Goal: Information Seeking & Learning: Understand process/instructions

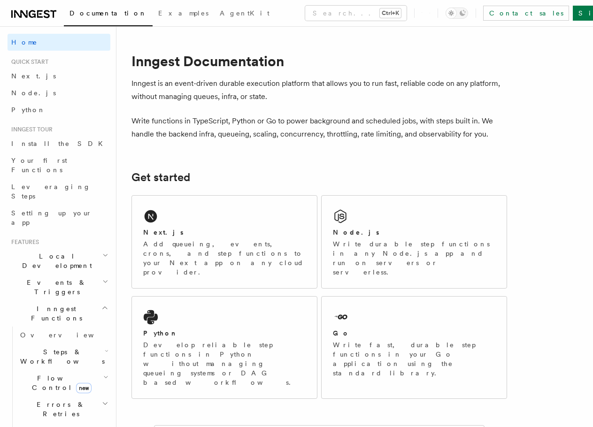
click at [218, 230] on div "Next.js" at bounding box center [224, 233] width 162 height 10
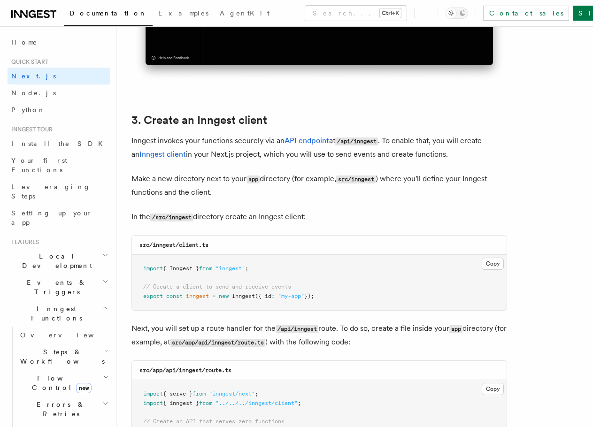
scroll to position [1126, 0]
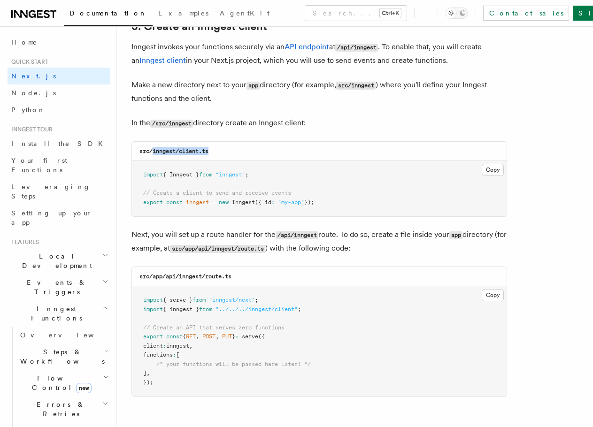
drag, startPoint x: 152, startPoint y: 149, endPoint x: 240, endPoint y: 151, distance: 87.8
click at [240, 151] on div "src/inngest/client.ts" at bounding box center [319, 151] width 374 height 19
copy code "inngest/client.ts"
click at [493, 170] on button "Copy Copied" at bounding box center [492, 170] width 22 height 12
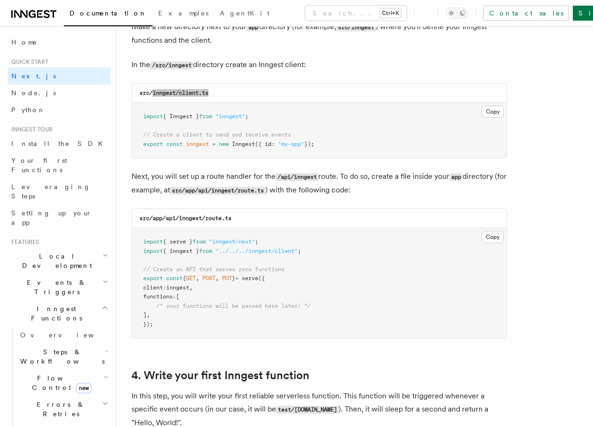
scroll to position [1220, 0]
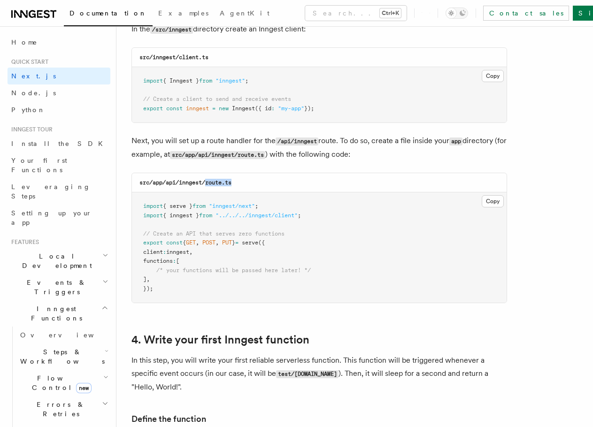
drag, startPoint x: 206, startPoint y: 183, endPoint x: 240, endPoint y: 183, distance: 33.3
click at [240, 183] on div "src/app/api/inngest/route.ts" at bounding box center [319, 182] width 374 height 19
copy code "route.ts"
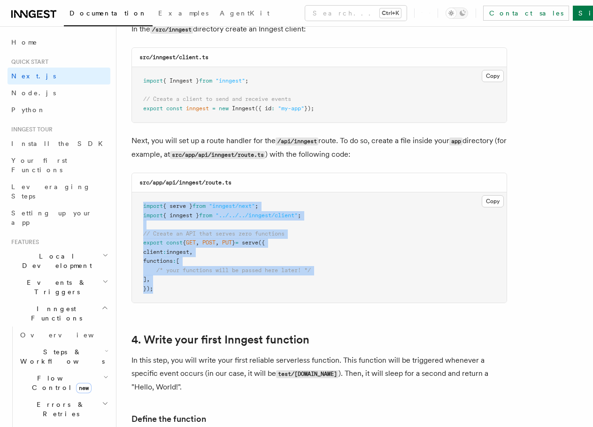
drag, startPoint x: 155, startPoint y: 286, endPoint x: 145, endPoint y: 205, distance: 81.9
click at [145, 205] on pre "import { serve } from "inngest/next" ; import { inngest } from "../../../innges…" at bounding box center [319, 247] width 374 height 110
copy code "import { serve } from "inngest/next" ; import { inngest } from "../../../innges…"
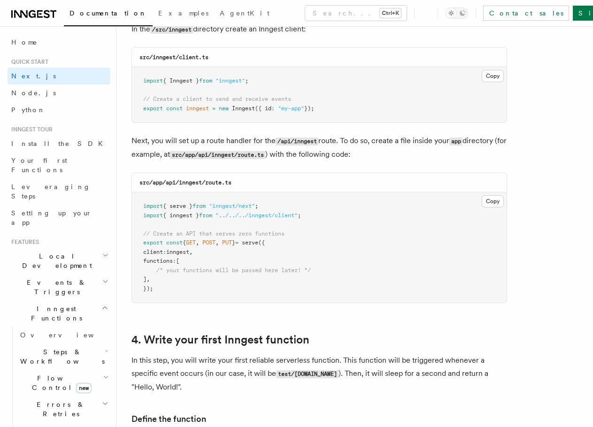
click at [153, 181] on code "src/app/api/inngest/route.ts" at bounding box center [185, 182] width 92 height 7
click at [171, 183] on code "src/app/api/inngest/route.ts" at bounding box center [185, 182] width 92 height 7
copy code "api"
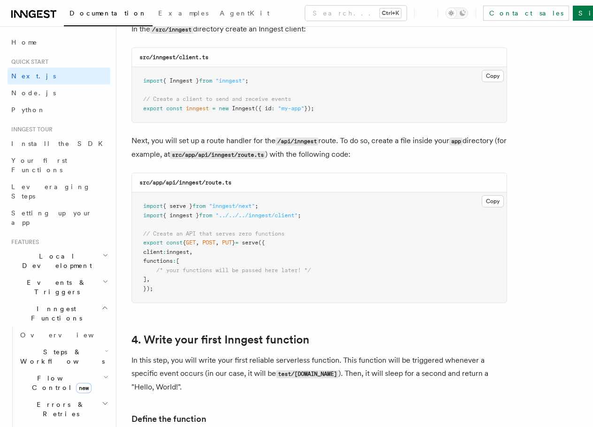
click at [192, 183] on code "src/app/api/inngest/route.ts" at bounding box center [185, 182] width 92 height 7
copy code "inngest"
drag, startPoint x: 206, startPoint y: 182, endPoint x: 282, endPoint y: 181, distance: 76.5
click at [282, 181] on div "src/app/api/inngest/route.ts" at bounding box center [319, 182] width 374 height 19
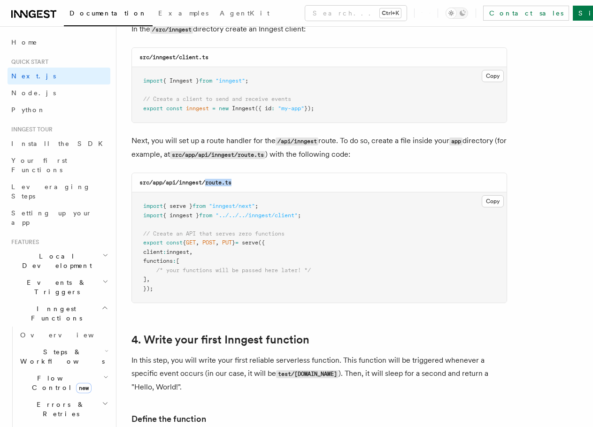
copy code "route.ts"
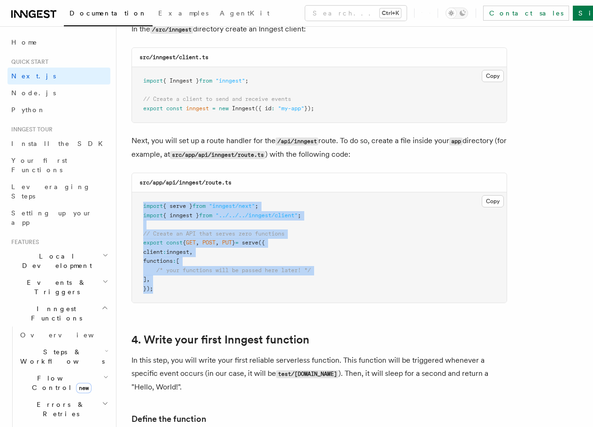
drag, startPoint x: 163, startPoint y: 288, endPoint x: 141, endPoint y: 205, distance: 86.1
click at [141, 205] on pre "import { serve } from "inngest/next" ; import { inngest } from "../../../innges…" at bounding box center [319, 247] width 374 height 110
copy code "import { serve } from "inngest/next" ; import { inngest } from "../../../innges…"
drag, startPoint x: 334, startPoint y: 107, endPoint x: 135, endPoint y: 62, distance: 204.0
click at [135, 62] on div "src/inngest/client.ts Copy Copied import { Inngest } from "inngest" ; // Create…" at bounding box center [318, 85] width 375 height 76
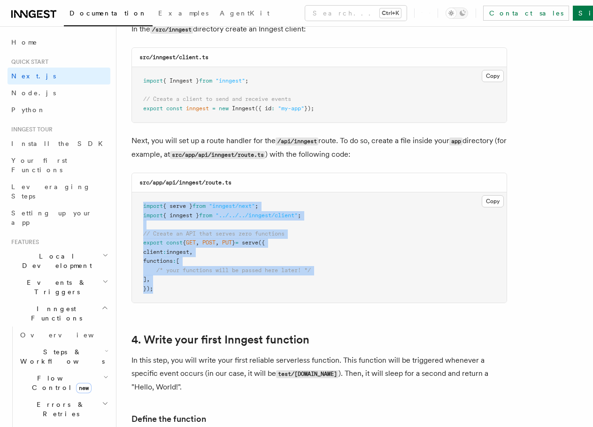
click at [196, 56] on code "src/inngest/client.ts" at bounding box center [173, 57] width 69 height 7
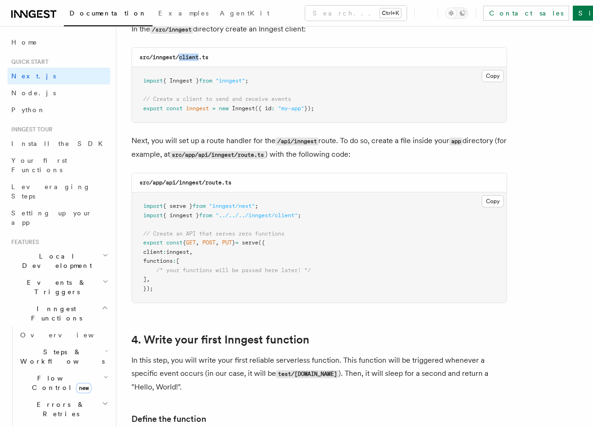
click at [196, 56] on code "src/inngest/client.ts" at bounding box center [173, 57] width 69 height 7
drag, startPoint x: 331, startPoint y: 106, endPoint x: 139, endPoint y: 79, distance: 193.3
click at [139, 79] on pre "import { Inngest } from "inngest" ; // Create a client to send and receive even…" at bounding box center [319, 94] width 374 height 55
copy code "import { Inngest } from "inngest" ; // Create a client to send and receive even…"
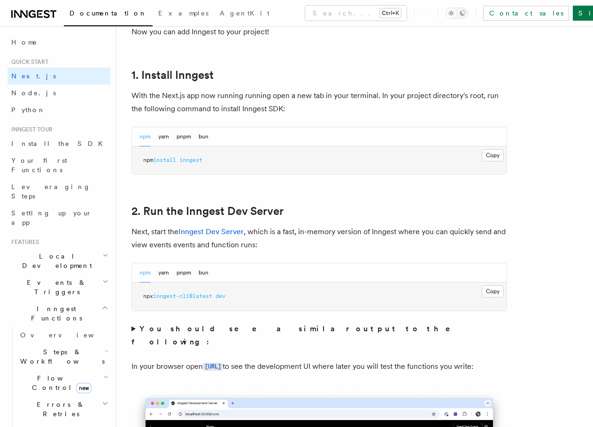
scroll to position [469, 0]
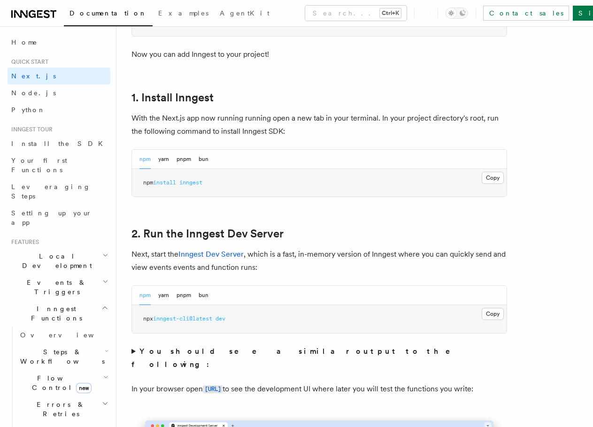
drag, startPoint x: 487, startPoint y: 178, endPoint x: 477, endPoint y: 180, distance: 9.5
click at [487, 178] on button "Copy Copied" at bounding box center [492, 178] width 22 height 12
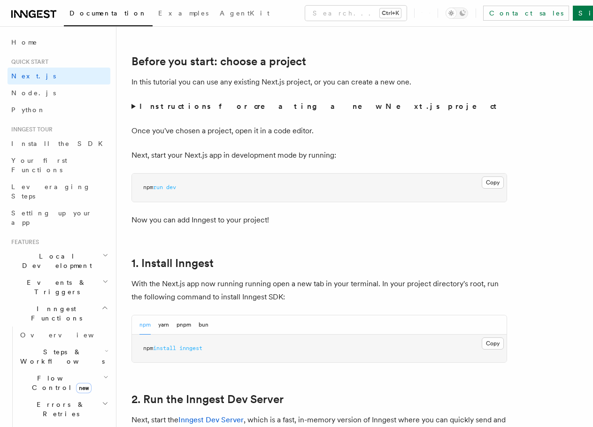
scroll to position [282, 0]
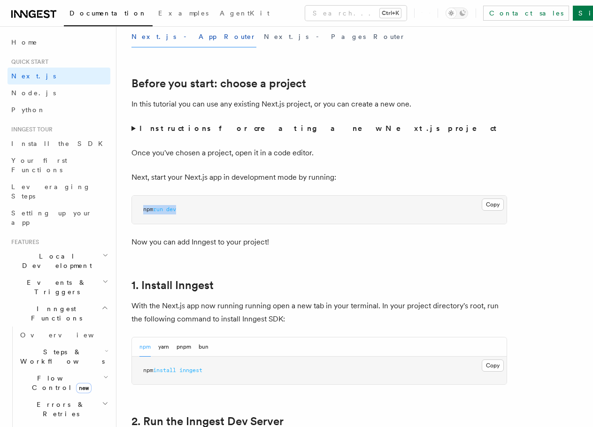
drag, startPoint x: 187, startPoint y: 209, endPoint x: 140, endPoint y: 208, distance: 46.5
click at [140, 208] on pre "npm run dev" at bounding box center [319, 210] width 374 height 28
copy span "npm run dev"
drag, startPoint x: 211, startPoint y: 370, endPoint x: 142, endPoint y: 371, distance: 69.0
click at [142, 371] on pre "npm install inngest" at bounding box center [319, 371] width 374 height 28
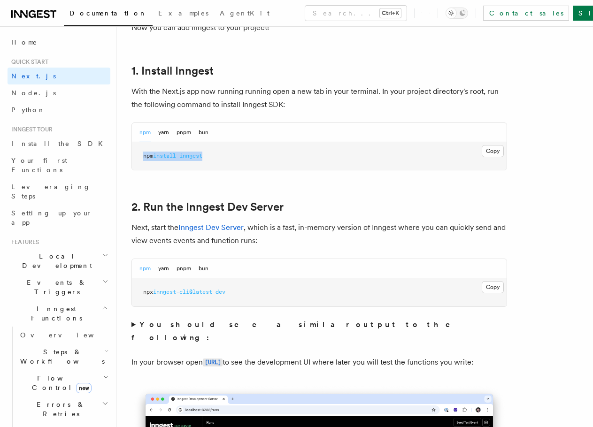
scroll to position [563, 0]
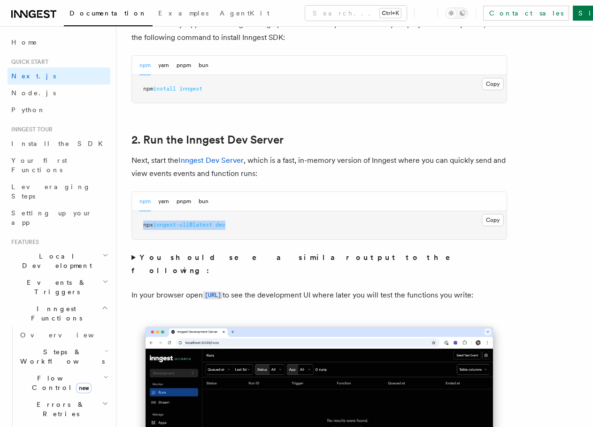
drag, startPoint x: 241, startPoint y: 227, endPoint x: 134, endPoint y: 223, distance: 106.6
click at [134, 223] on pre "npx inngest-cli@latest dev" at bounding box center [319, 225] width 374 height 28
copy span "npx inngest-cli@latest dev"
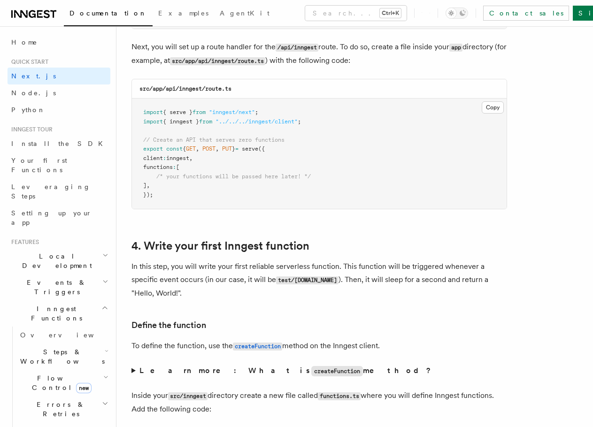
scroll to position [1595, 0]
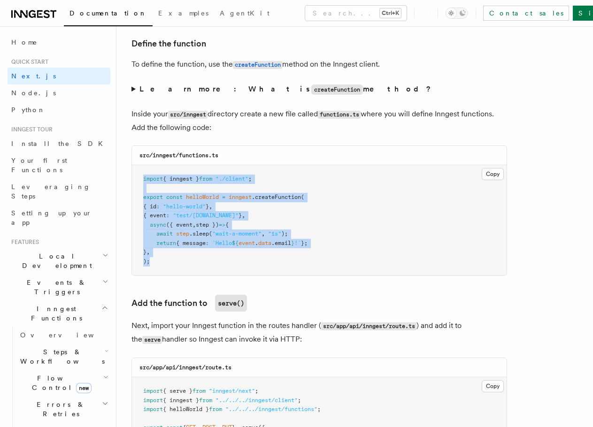
drag, startPoint x: 158, startPoint y: 262, endPoint x: 130, endPoint y: 176, distance: 90.7
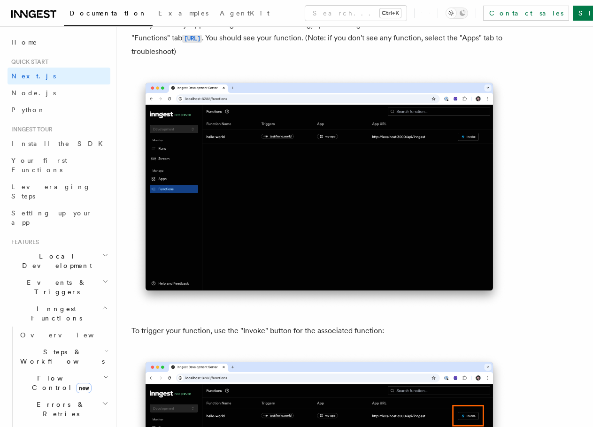
scroll to position [2158, 0]
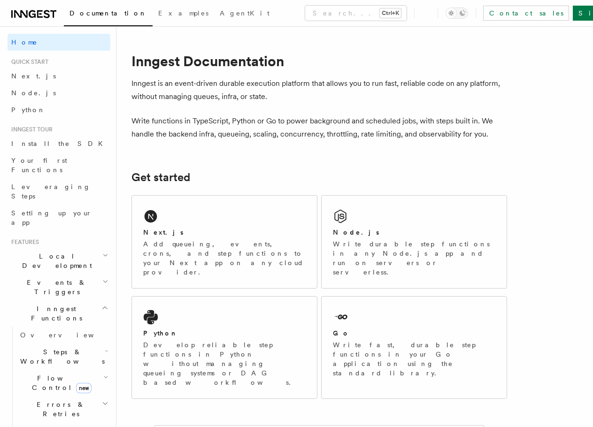
click at [46, 146] on span "Install the SDK" at bounding box center [59, 144] width 97 height 8
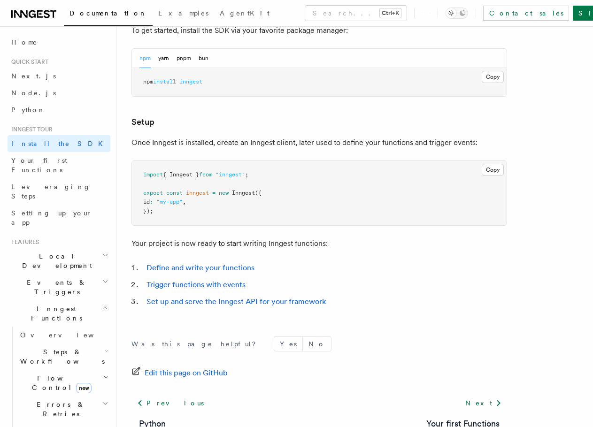
scroll to position [353, 0]
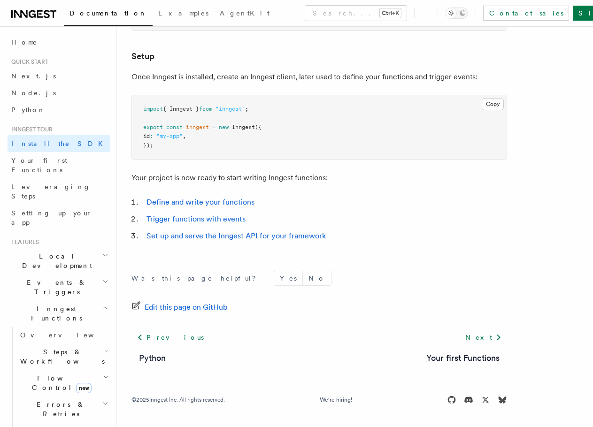
click at [54, 160] on span "Your first Functions" at bounding box center [39, 165] width 56 height 17
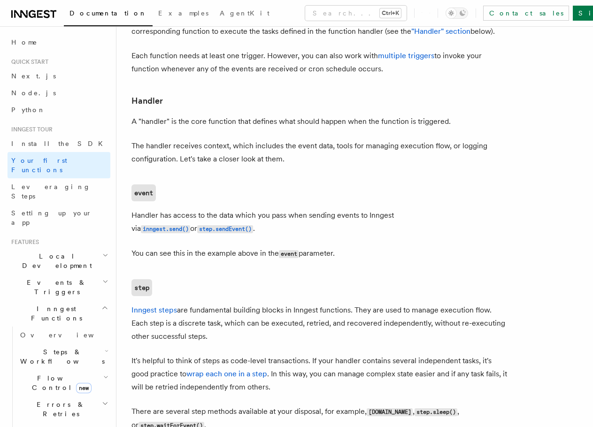
scroll to position [1501, 0]
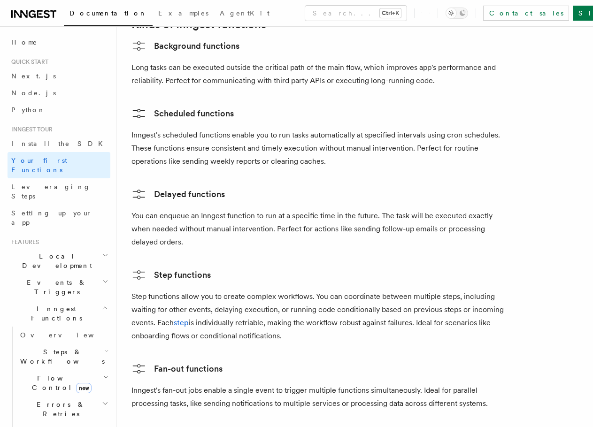
click at [26, 39] on span "Home" at bounding box center [24, 42] width 26 height 9
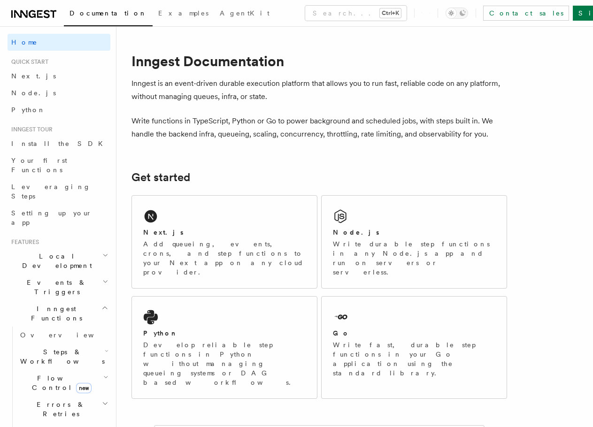
click at [220, 13] on span "AgentKit" at bounding box center [245, 13] width 50 height 8
